Goal: Information Seeking & Learning: Learn about a topic

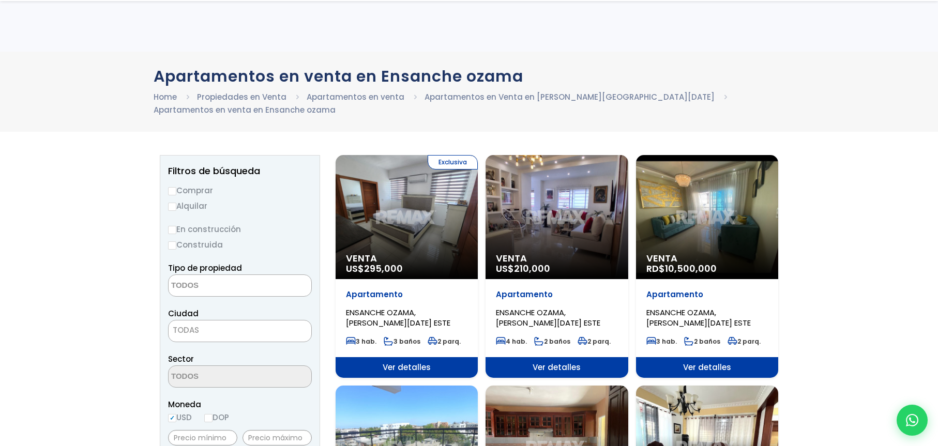
select select
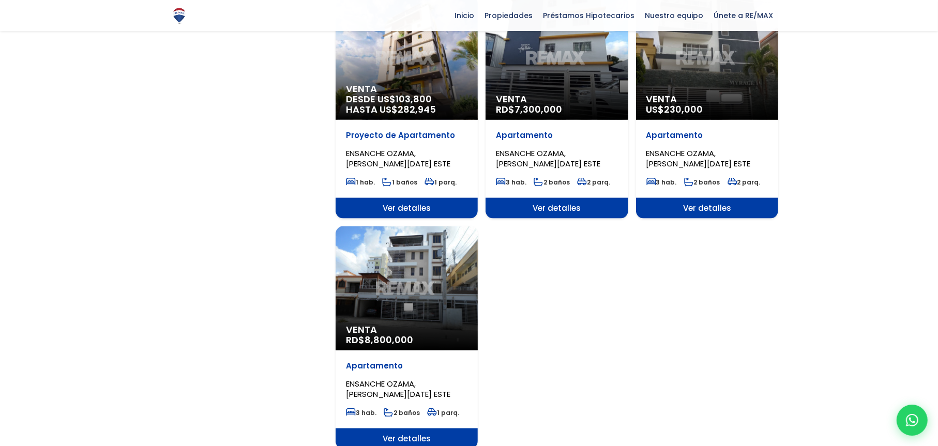
scroll to position [1086, 0]
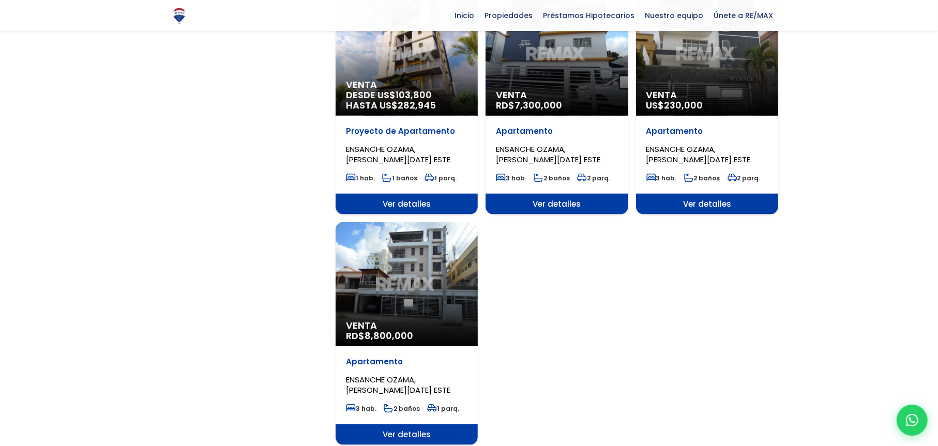
click at [559, 71] on div "Venta RD$ 7,300,000" at bounding box center [557, 54] width 142 height 124
click at [557, 198] on span "Ver detalles" at bounding box center [557, 204] width 142 height 21
click at [550, 201] on span "Ver detalles" at bounding box center [557, 204] width 142 height 21
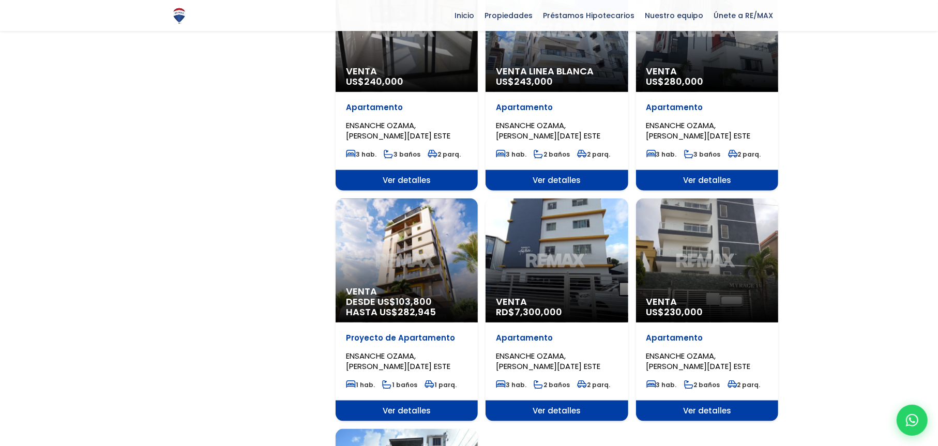
scroll to position [879, 0]
click at [557, 235] on div "Venta RD$ 7,300,000" at bounding box center [557, 261] width 142 height 124
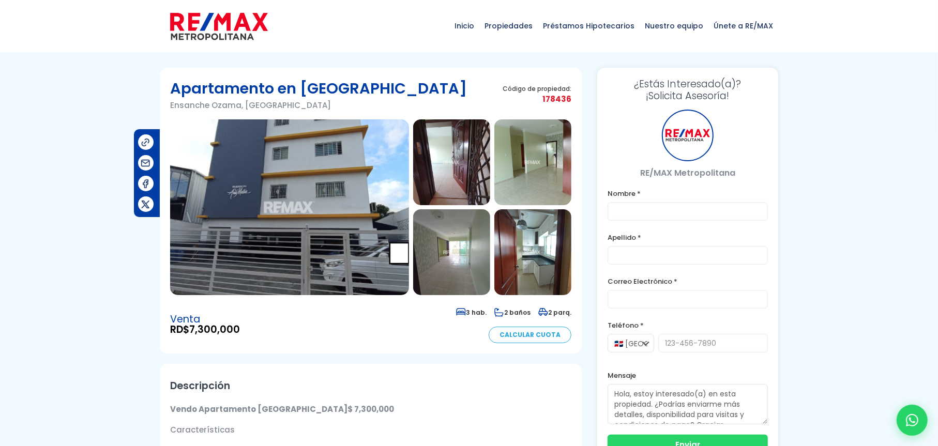
click at [341, 222] on img at bounding box center [289, 208] width 239 height 176
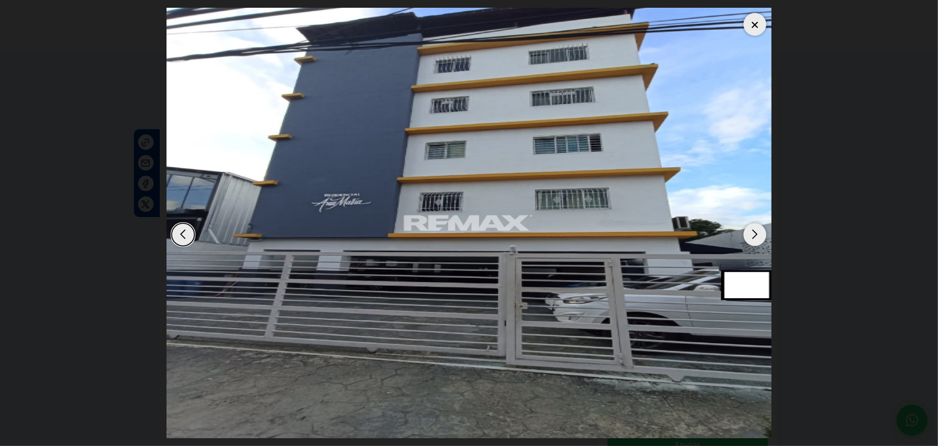
click at [757, 232] on div "Next slide" at bounding box center [755, 234] width 23 height 23
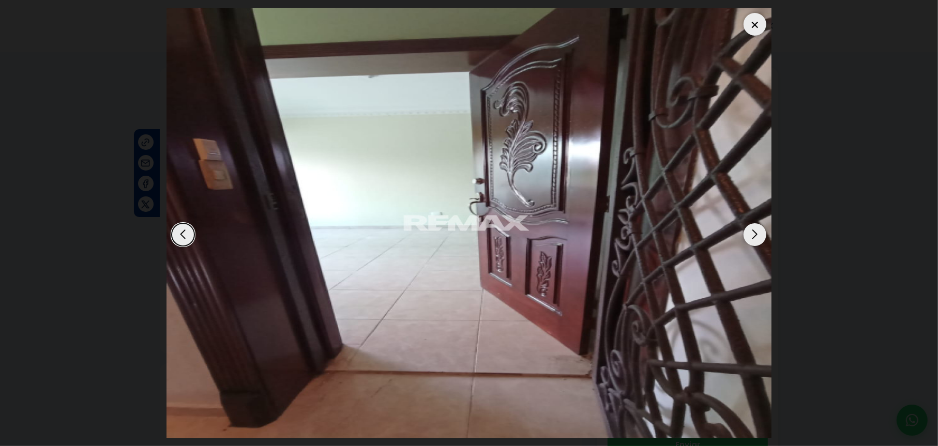
click at [759, 230] on div "Next slide" at bounding box center [755, 234] width 23 height 23
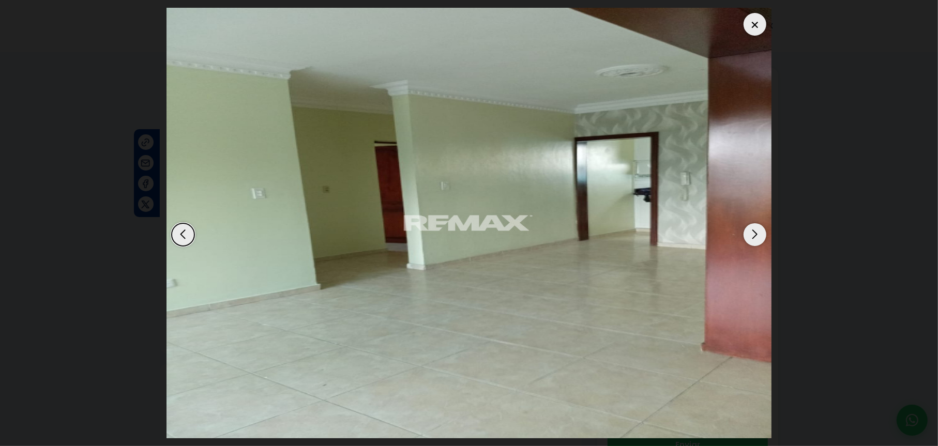
click at [759, 230] on div "Next slide" at bounding box center [755, 234] width 23 height 23
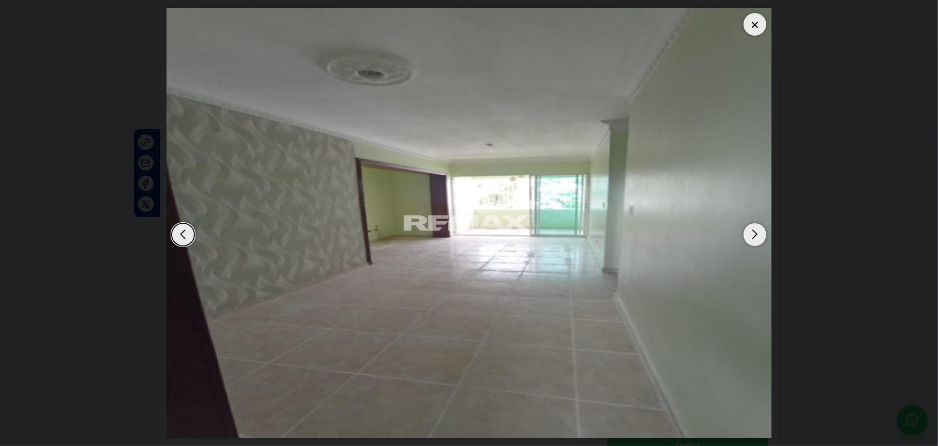
click at [754, 231] on div "Next slide" at bounding box center [755, 234] width 23 height 23
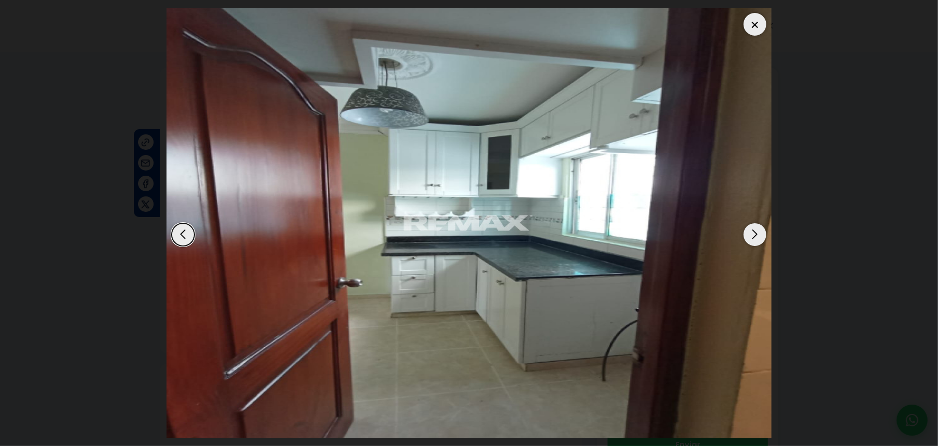
click at [751, 231] on div "Next slide" at bounding box center [755, 234] width 23 height 23
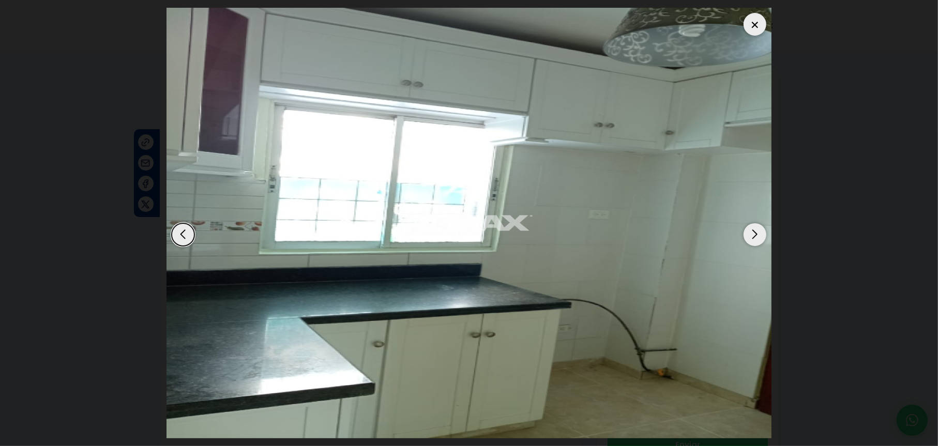
click at [751, 231] on div "Next slide" at bounding box center [755, 234] width 23 height 23
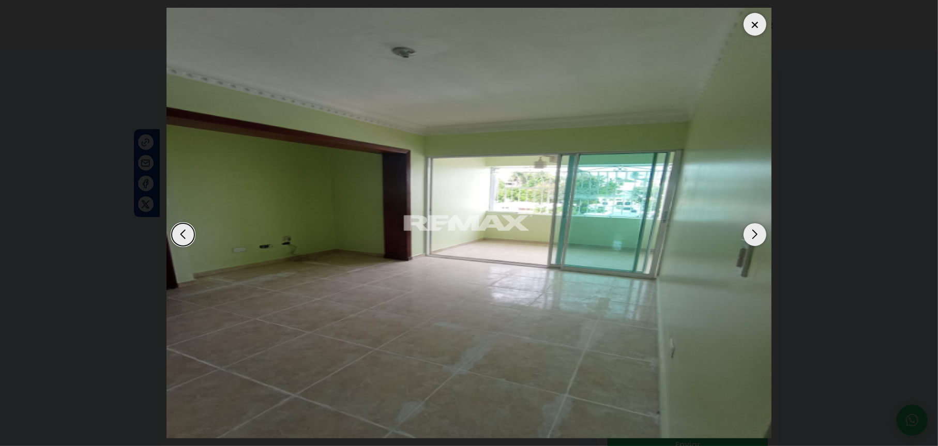
click at [743, 233] on img "7 / 15" at bounding box center [469, 223] width 605 height 431
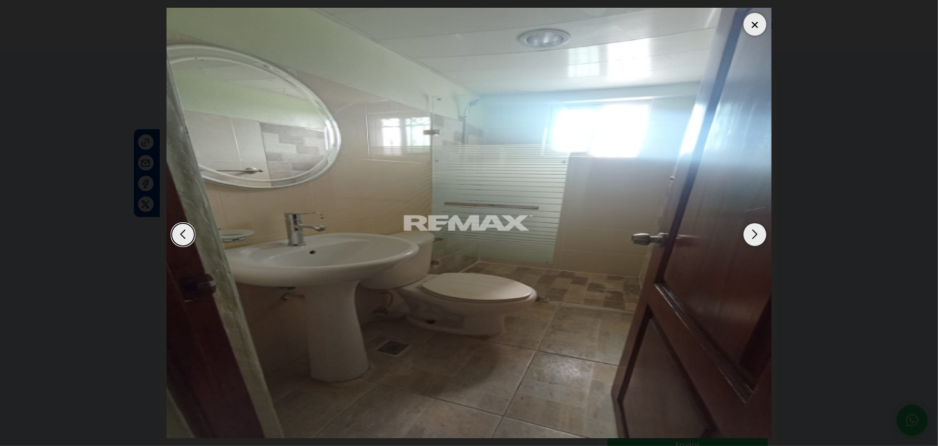
click at [743, 233] on img "15 / 15" at bounding box center [469, 223] width 605 height 431
click at [751, 237] on div "Next slide" at bounding box center [755, 234] width 23 height 23
click at [752, 25] on div at bounding box center [755, 24] width 23 height 23
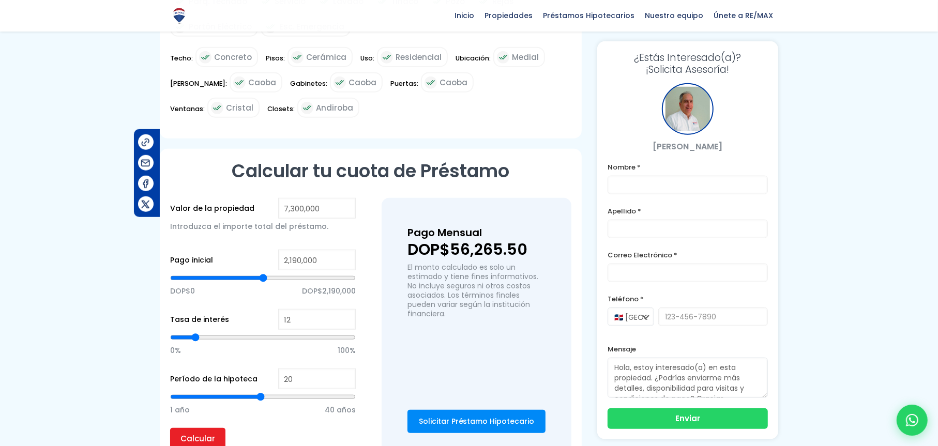
scroll to position [776, 0]
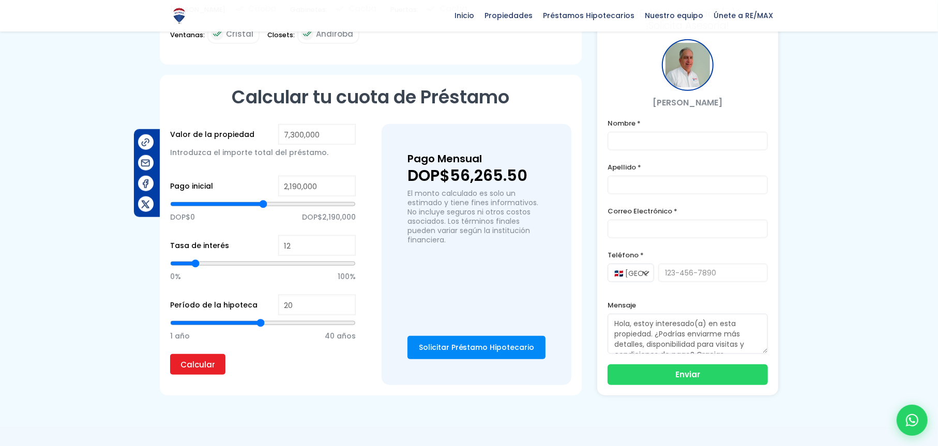
type input "24"
click at [277, 323] on input "range" at bounding box center [263, 323] width 186 height 10
type input "28"
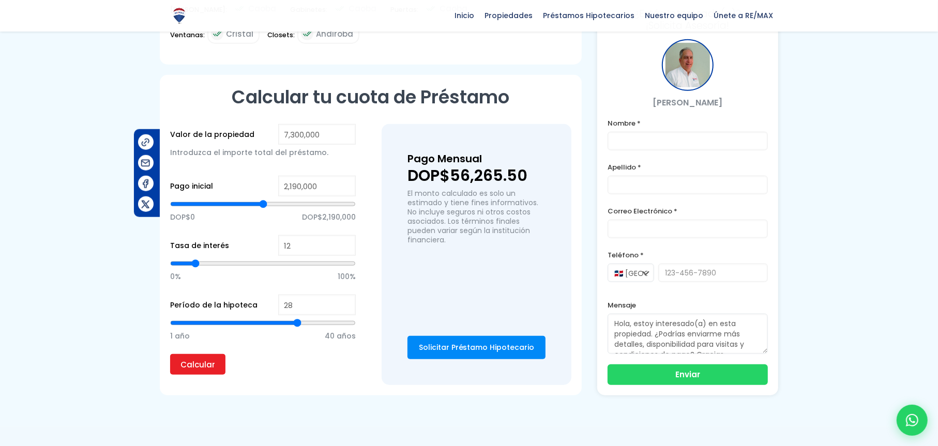
click at [295, 321] on input "range" at bounding box center [263, 323] width 186 height 10
type input "20"
click at [262, 320] on input "range" at bounding box center [263, 323] width 186 height 10
drag, startPoint x: 208, startPoint y: 366, endPoint x: 247, endPoint y: 359, distance: 39.5
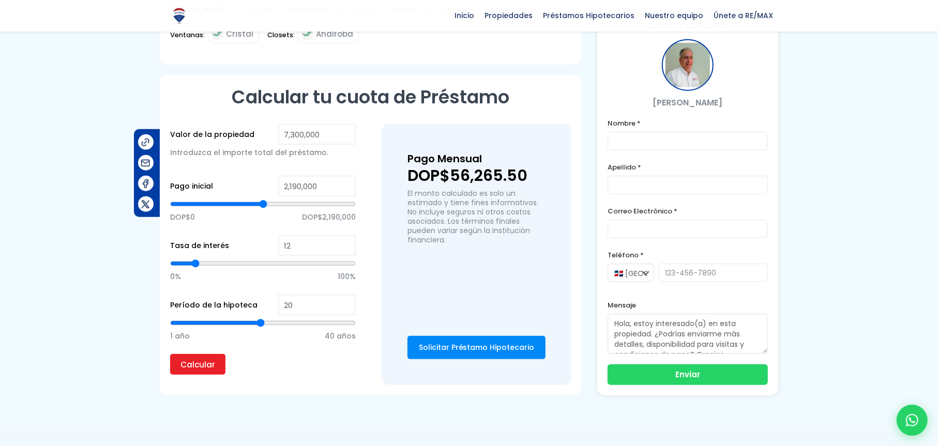
click at [208, 367] on input "Calcular" at bounding box center [197, 364] width 55 height 21
type input "26"
click at [287, 322] on input "range" at bounding box center [263, 323] width 186 height 10
click at [205, 362] on input "Calcular" at bounding box center [197, 364] width 55 height 21
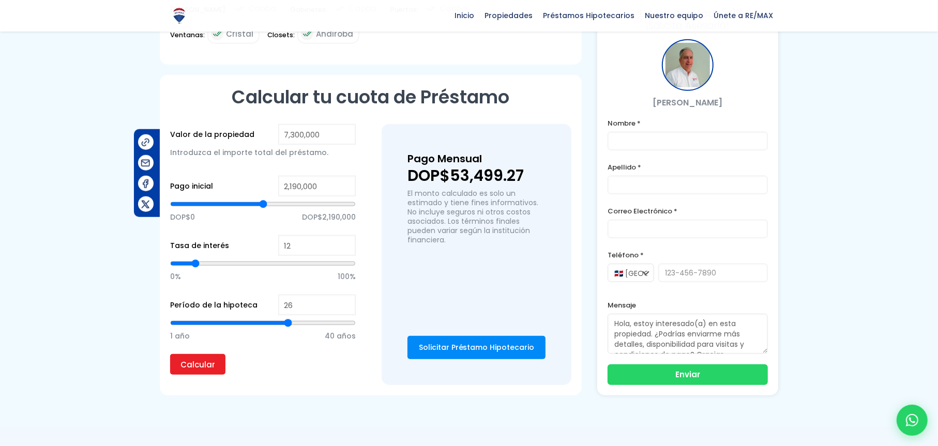
type input "30"
click at [305, 323] on input "range" at bounding box center [263, 323] width 186 height 10
click at [215, 366] on input "Calcular" at bounding box center [197, 364] width 55 height 21
type input "23"
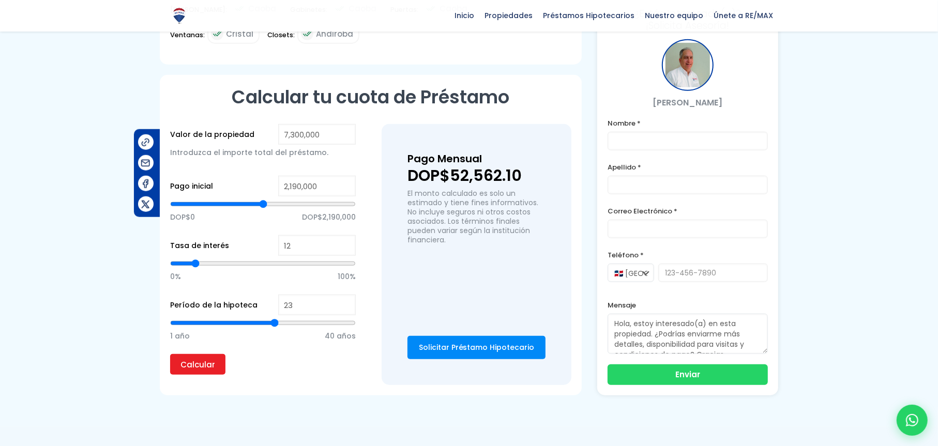
type input "23"
click at [275, 321] on input "range" at bounding box center [263, 323] width 186 height 10
type input "20"
click at [262, 321] on input "range" at bounding box center [263, 323] width 186 height 10
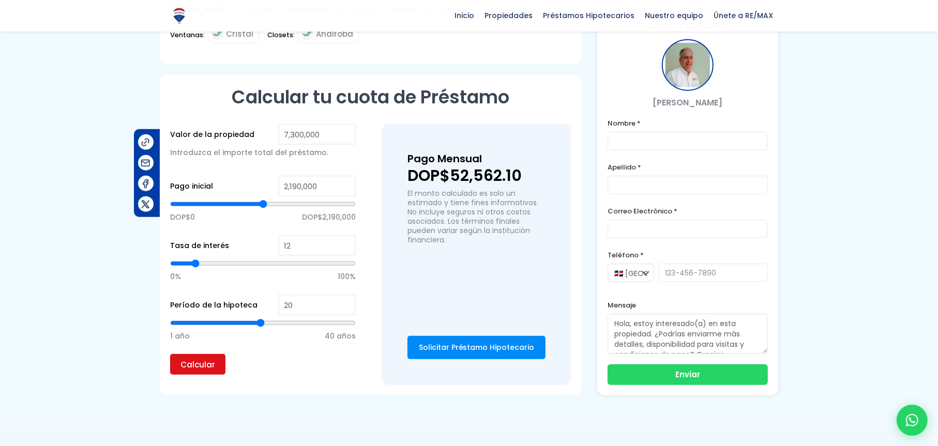
click at [205, 366] on input "Calcular" at bounding box center [197, 364] width 55 height 21
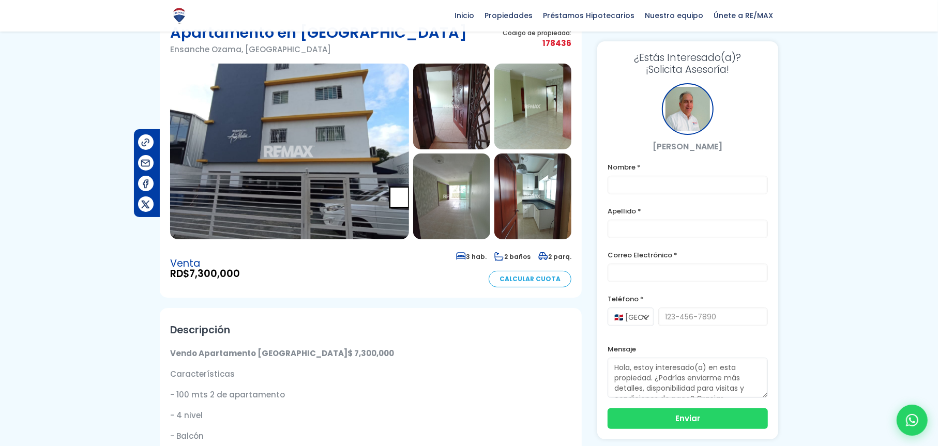
scroll to position [0, 0]
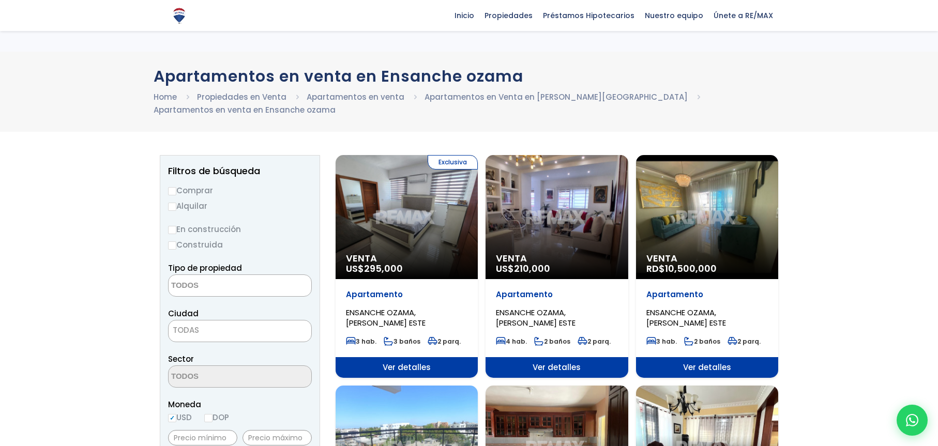
select select
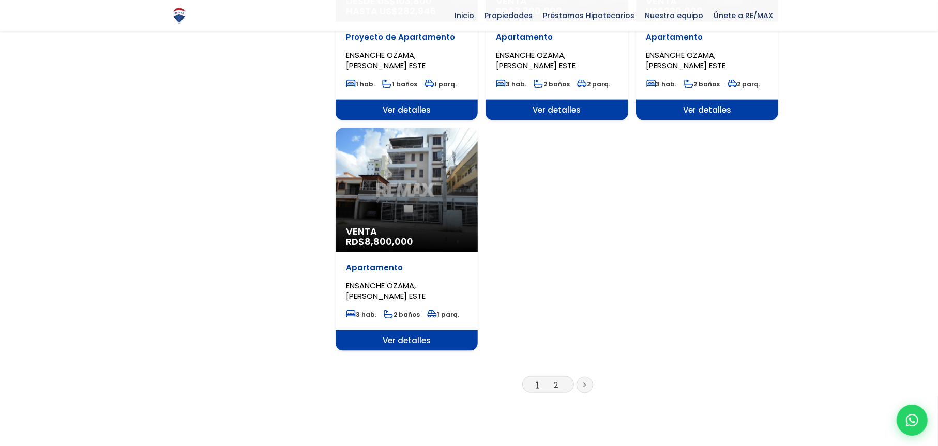
scroll to position [1190, 0]
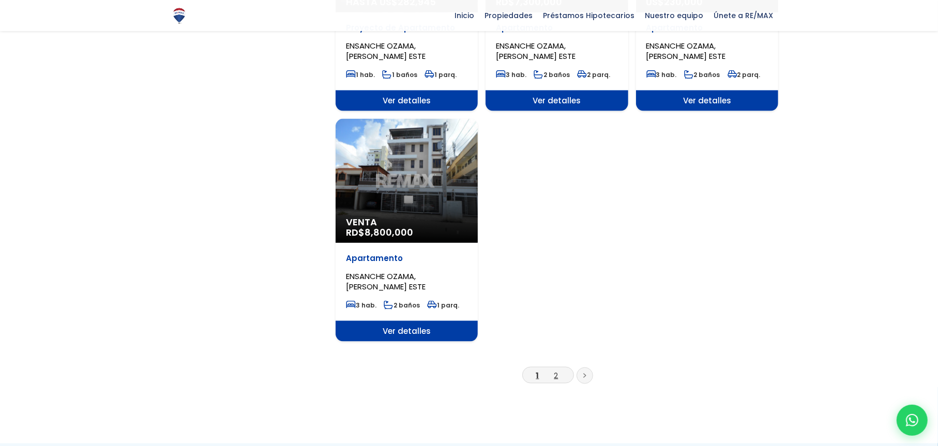
click at [556, 375] on link "2" at bounding box center [557, 375] width 4 height 11
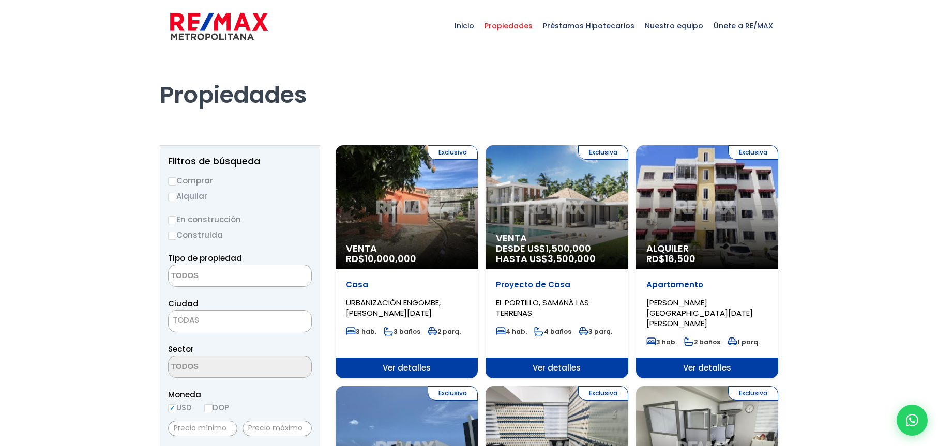
select select
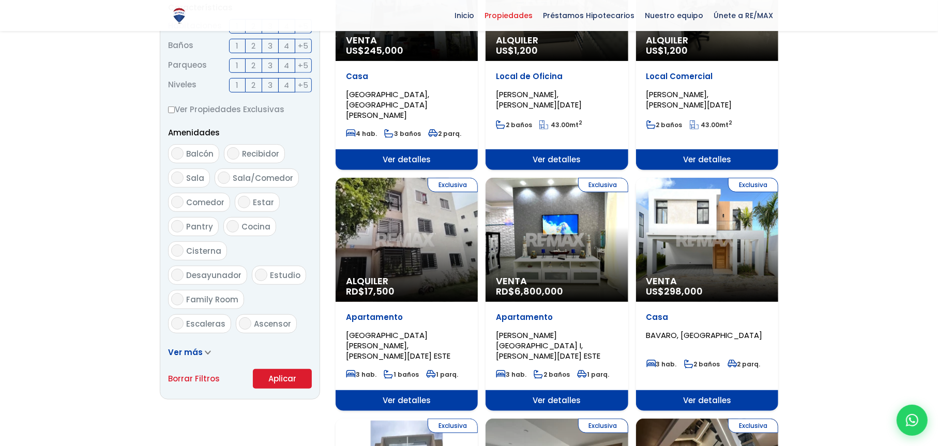
scroll to position [517, 0]
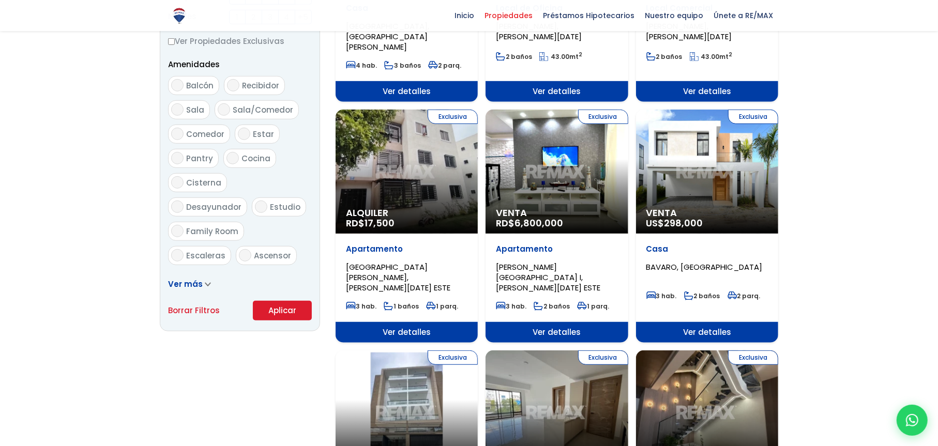
click at [575, 157] on div "Exclusiva Venta RD$ 6,800,000" at bounding box center [557, 172] width 142 height 124
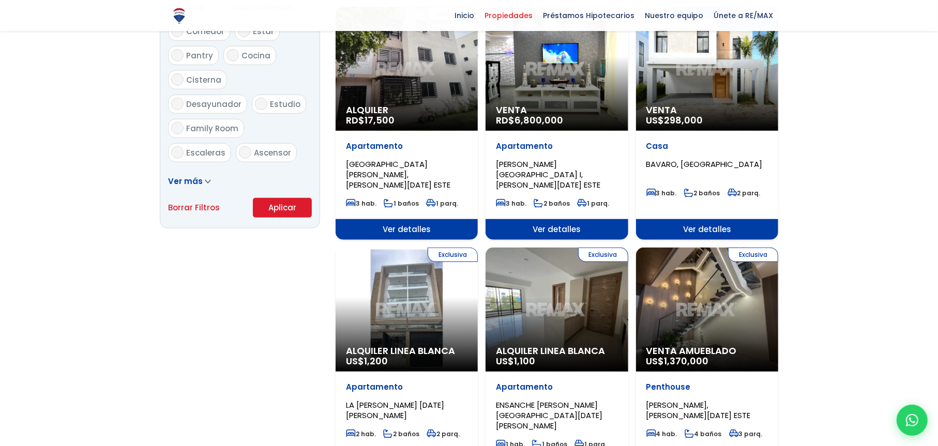
scroll to position [621, 0]
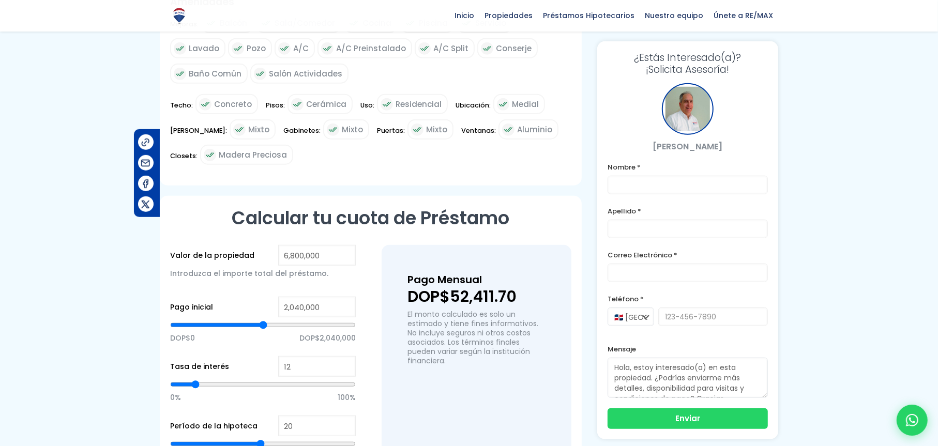
scroll to position [673, 0]
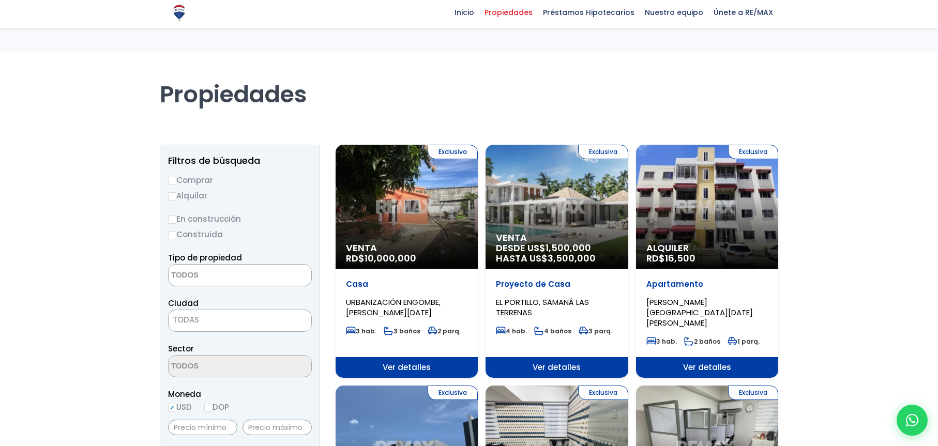
select select
